Goal: Task Accomplishment & Management: Complete application form

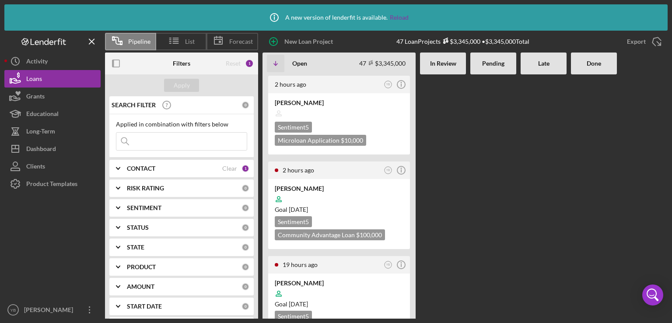
scroll to position [105, 0]
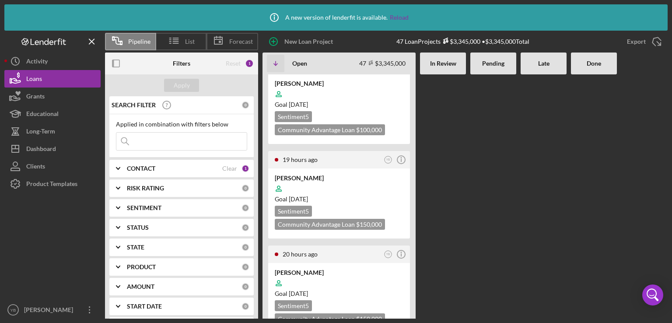
click at [432, 198] on Review at bounding box center [443, 91] width 46 height 244
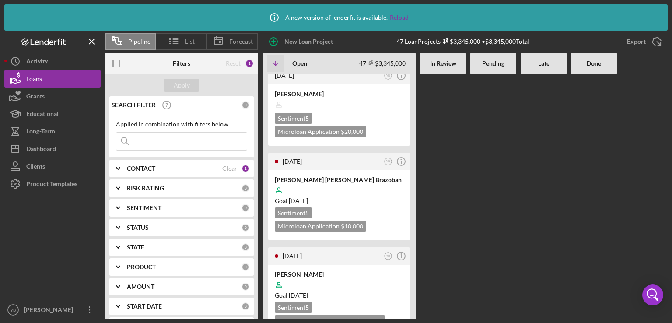
scroll to position [1366, 0]
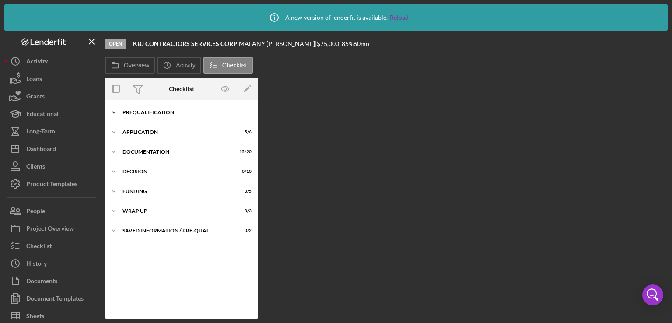
click at [145, 108] on div "Icon/Expander Prequalification 7 / 9" at bounding box center [181, 113] width 153 height 18
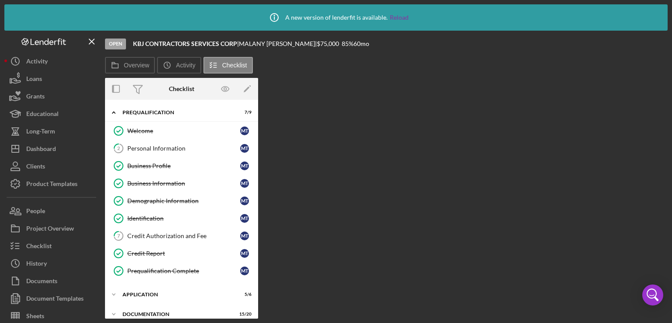
scroll to position [86, 0]
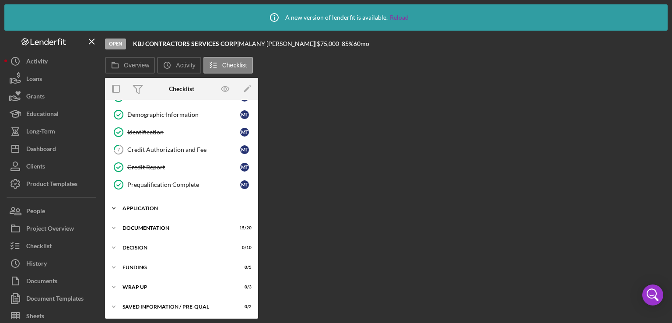
click at [133, 207] on div "Application" at bounding box center [185, 208] width 125 height 5
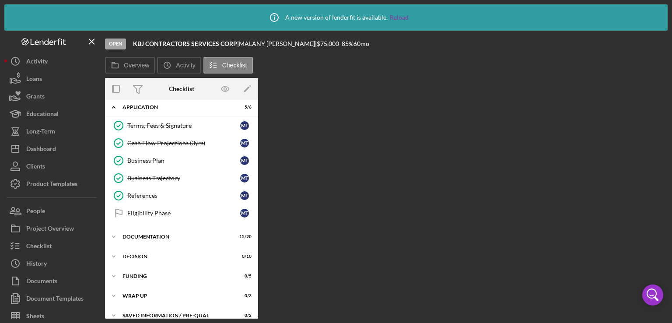
scroll to position [195, 0]
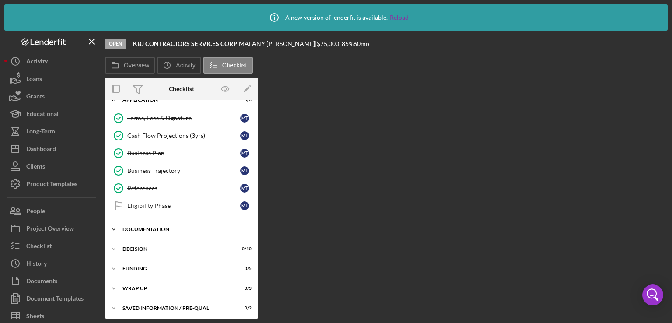
click at [146, 228] on div "Documentation" at bounding box center [185, 229] width 125 height 5
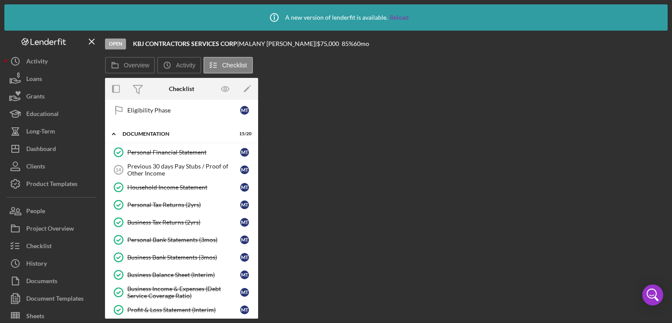
scroll to position [294, 0]
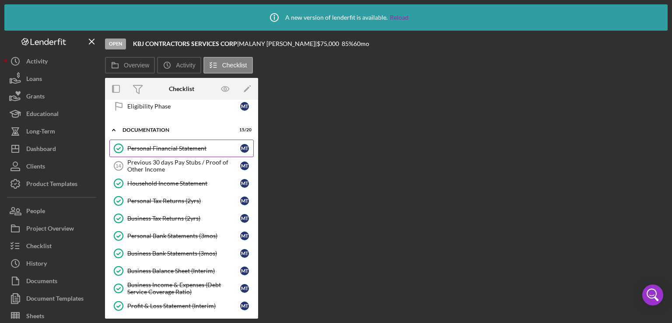
click at [175, 145] on div "Personal Financial Statement" at bounding box center [183, 148] width 113 height 7
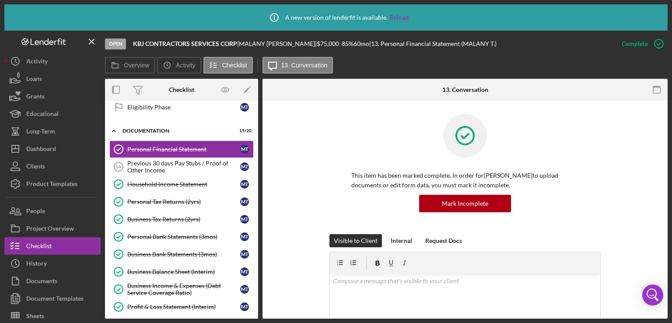
click at [639, 203] on div "This item has been marked complete. In order for [PERSON_NAME] to upload docume…" at bounding box center [465, 174] width 379 height 120
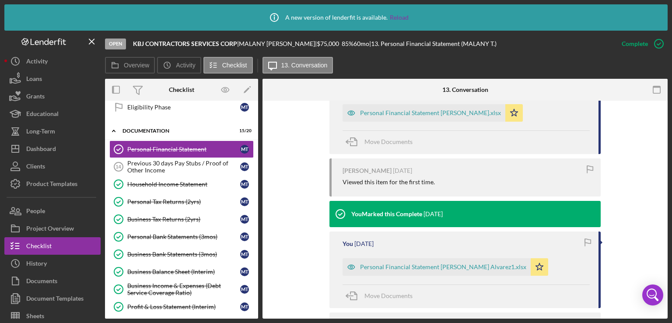
scroll to position [298, 0]
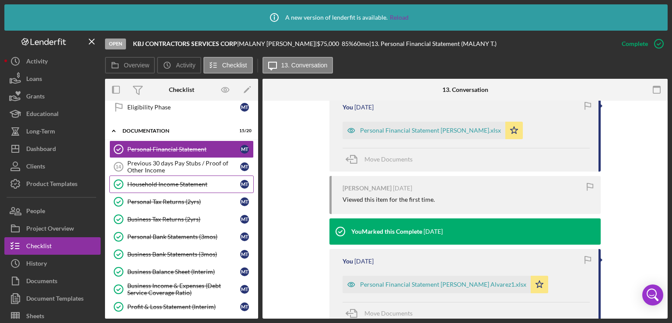
click at [173, 181] on div "Household Income Statement" at bounding box center [183, 184] width 113 height 7
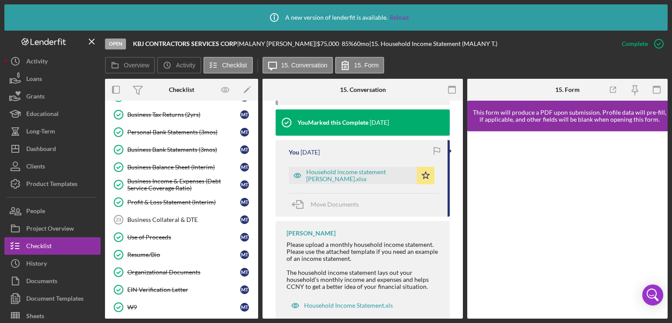
scroll to position [400, 0]
click at [149, 233] on div "Use of Proceeds" at bounding box center [183, 236] width 113 height 7
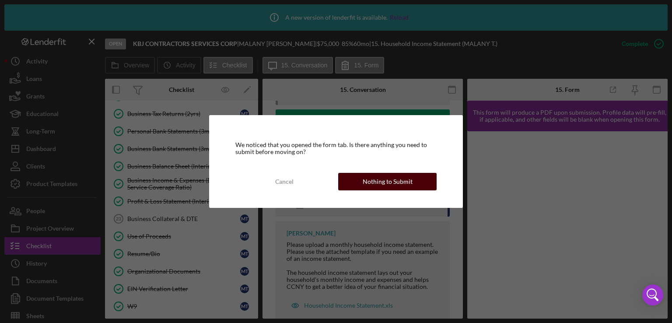
click at [395, 180] on div "Nothing to Submit" at bounding box center [388, 182] width 50 height 18
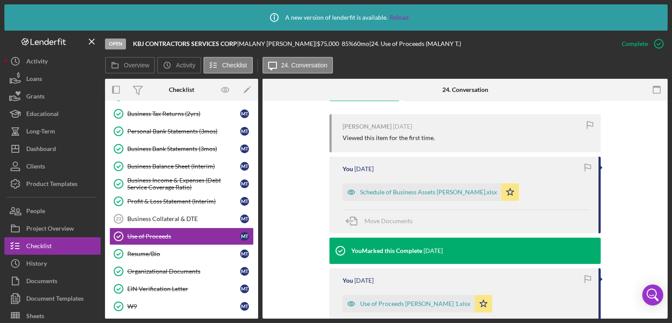
scroll to position [280, 0]
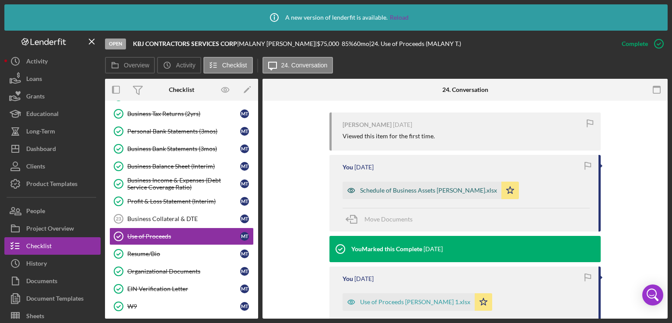
click at [460, 189] on div "Schedule of Business Assets [PERSON_NAME].xlsx" at bounding box center [428, 190] width 137 height 7
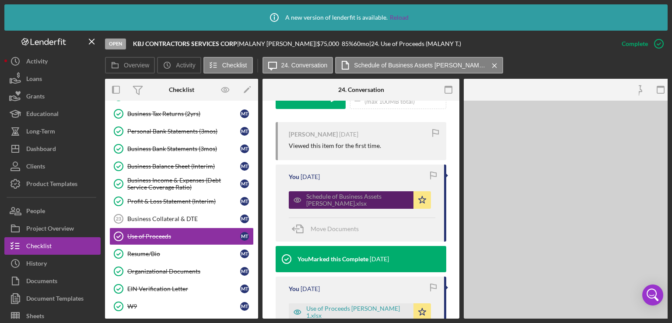
scroll to position [290, 0]
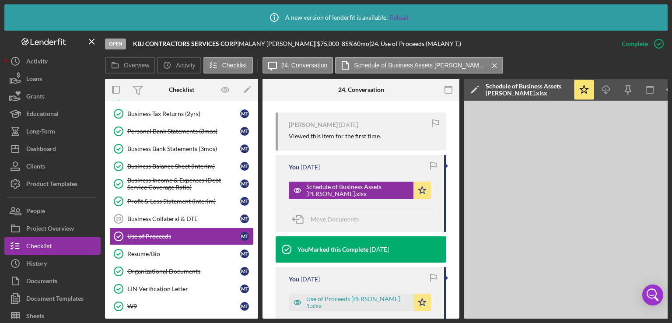
drag, startPoint x: 593, startPoint y: 319, endPoint x: 611, endPoint y: 316, distance: 18.1
click at [611, 316] on div "Icon/Info A new version of lenderfit is available. Reload Open KBJ CONTRACTORS …" at bounding box center [336, 161] width 672 height 323
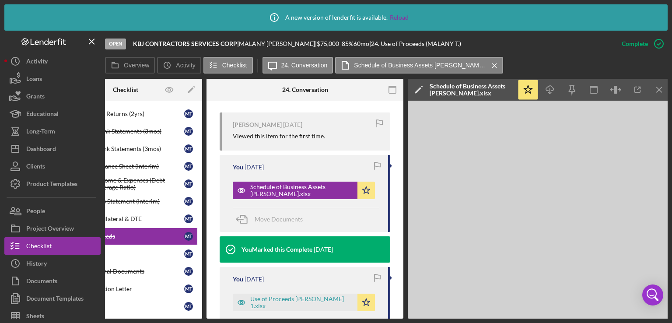
scroll to position [0, 58]
